Goal: Feedback & Contribution: Contribute content

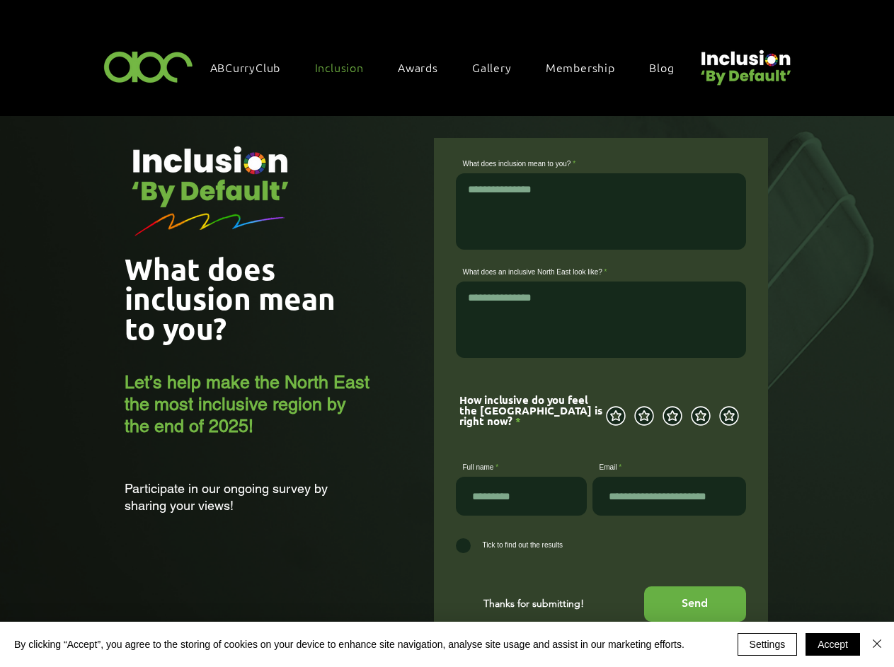
click at [346, 66] on span "Inclusion" at bounding box center [339, 67] width 49 height 16
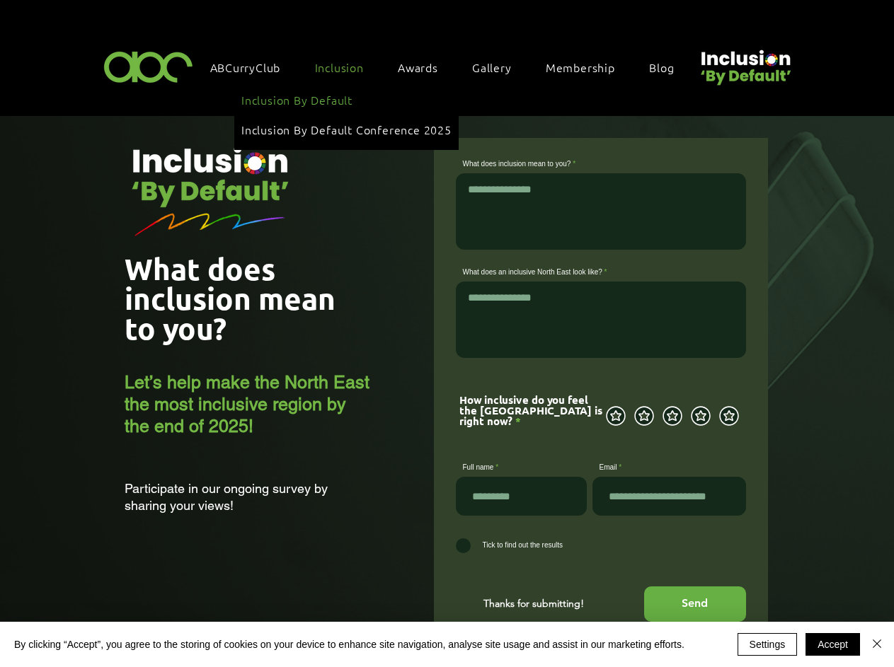
click at [425, 66] on span "Awards" at bounding box center [418, 67] width 40 height 16
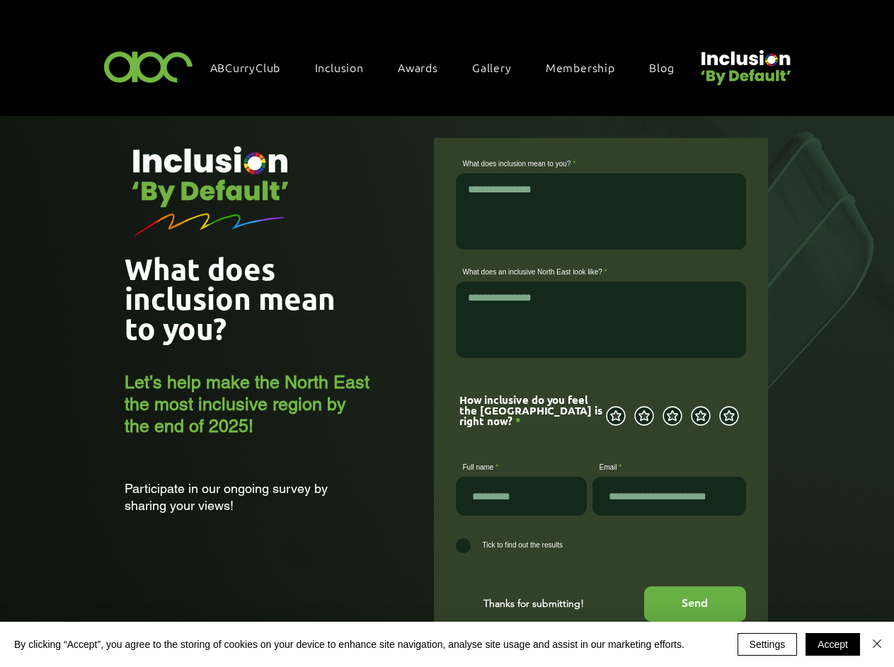
click at [447, 390] on form "What does inclusion mean to you? What does an inclusive [GEOGRAPHIC_DATA] look …" at bounding box center [601, 398] width 334 height 520
click at [210, 186] on img at bounding box center [210, 189] width 229 height 130
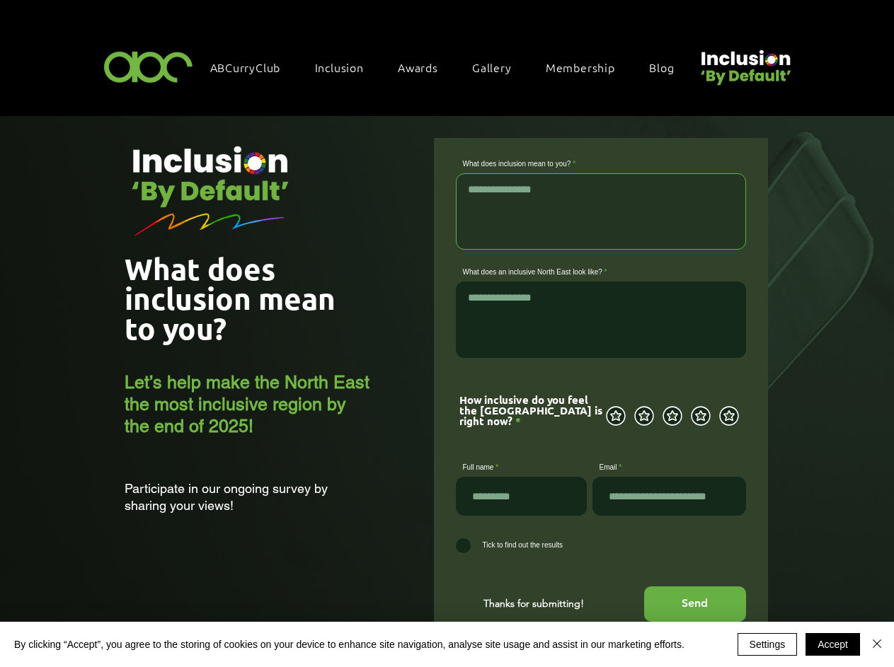
click at [601, 203] on textarea "What does inclusion mean to you?" at bounding box center [601, 211] width 290 height 76
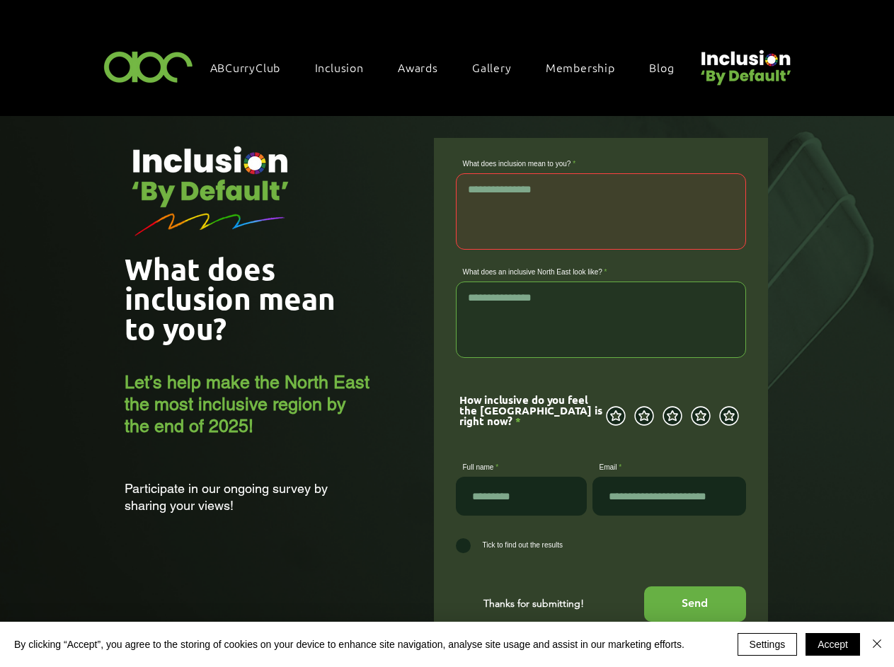
click at [601, 314] on textarea "What does an inclusive North East look like?" at bounding box center [601, 320] width 290 height 76
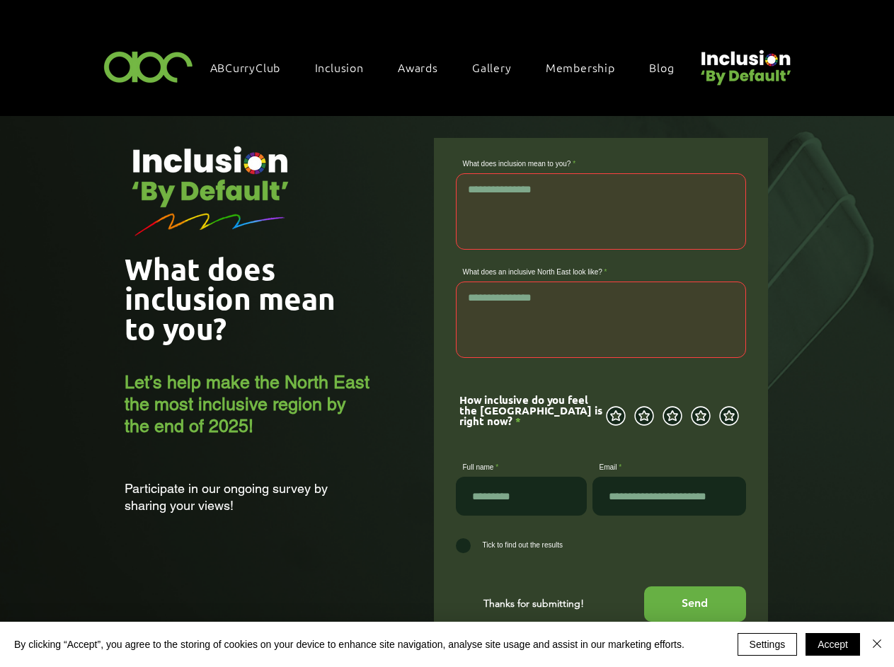
click at [600, 405] on div "How inclusive do you feel the [GEOGRAPHIC_DATA] is right now? Not inclusive at …" at bounding box center [599, 402] width 281 height 50
click at [616, 419] on icon at bounding box center [615, 416] width 23 height 23
click at [644, 419] on icon at bounding box center [644, 416] width 23 height 23
click at [672, 419] on icon at bounding box center [672, 416] width 23 height 23
